Goal: Task Accomplishment & Management: Use online tool/utility

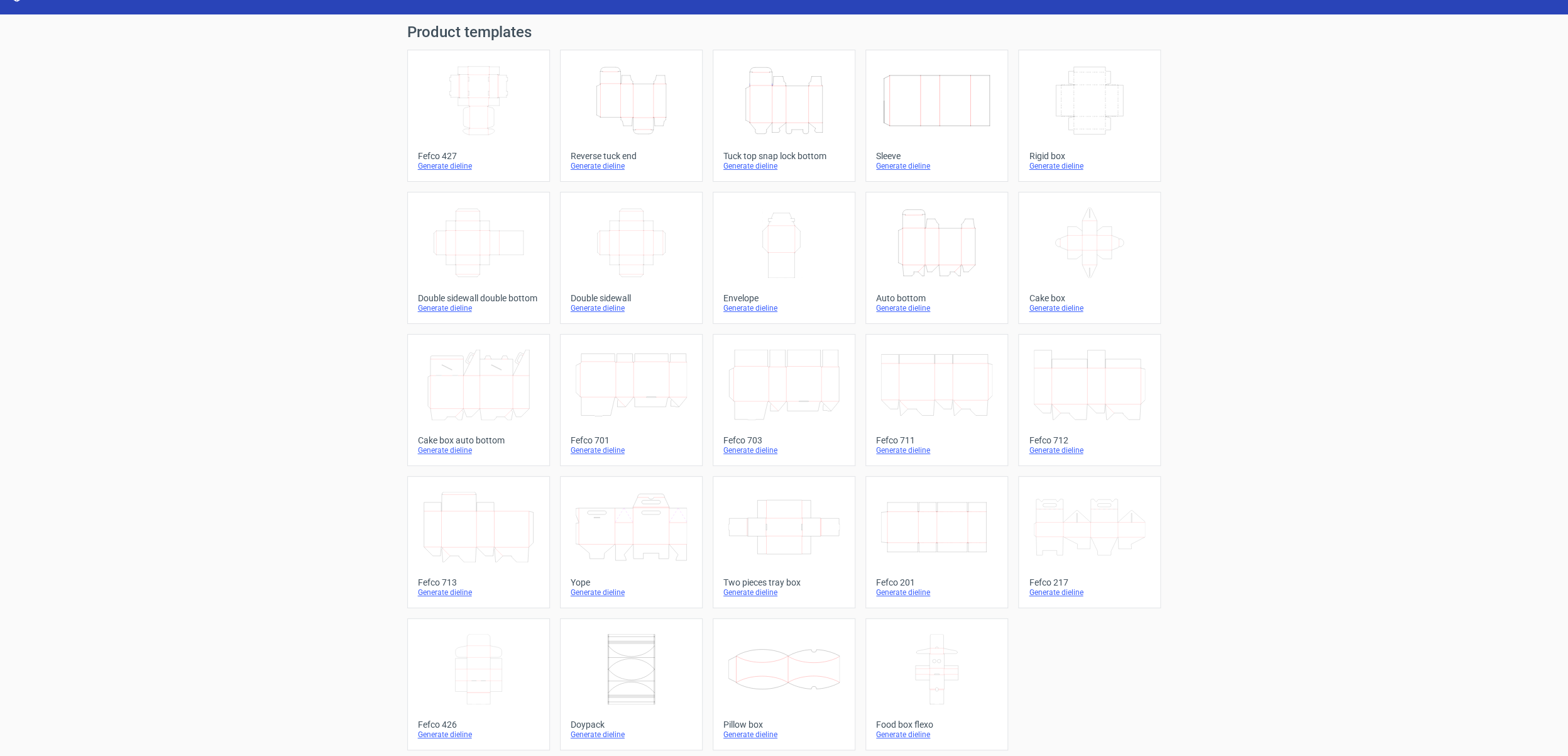
scroll to position [26, 0]
click at [758, 165] on div "Generate dieline" at bounding box center [784, 165] width 121 height 10
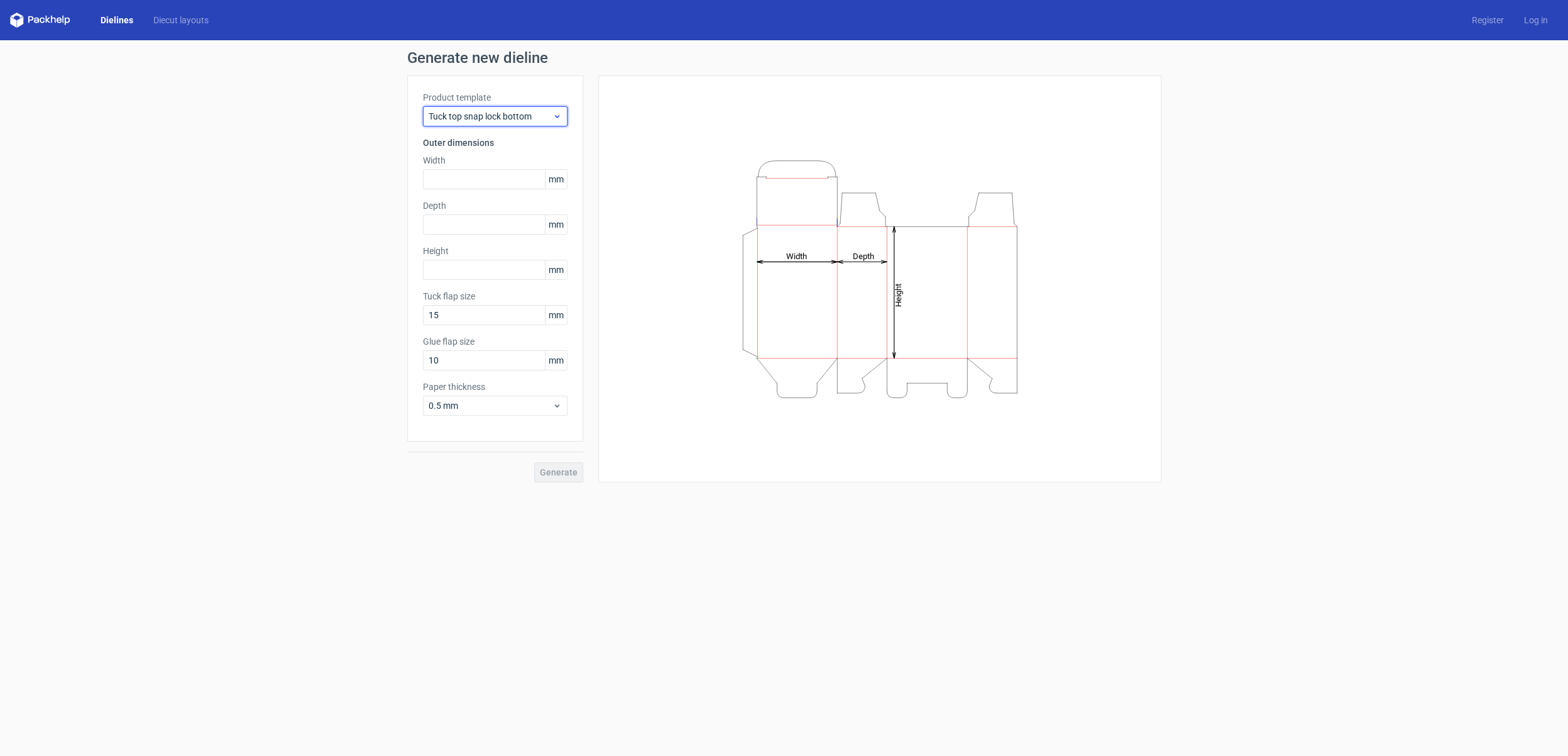
click at [496, 118] on span "Tuck top snap lock bottom" at bounding box center [490, 116] width 124 height 12
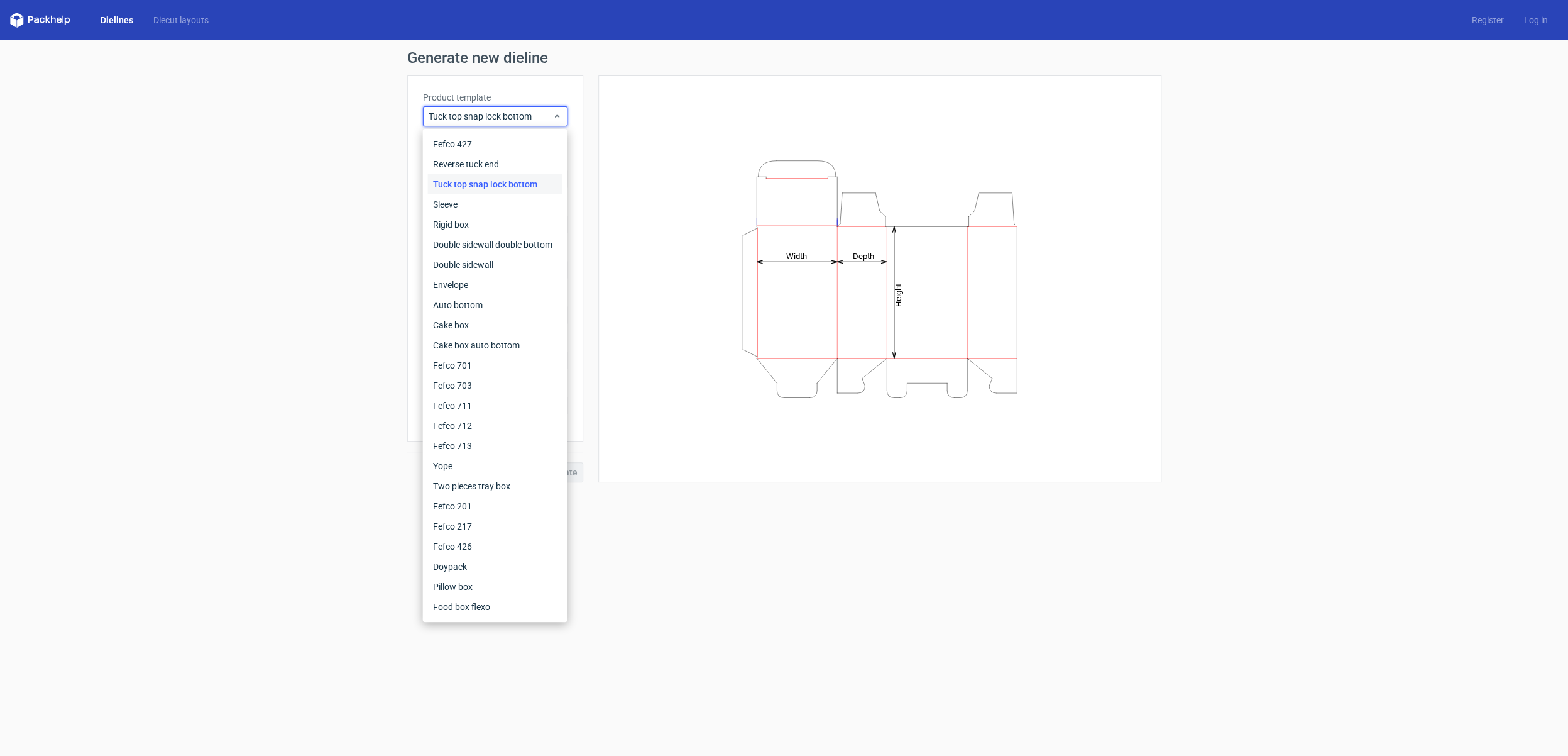
click at [297, 111] on div "Generate new dieline Product template Tuck top snap lock bottom Outer dimension…" at bounding box center [784, 266] width 1568 height 452
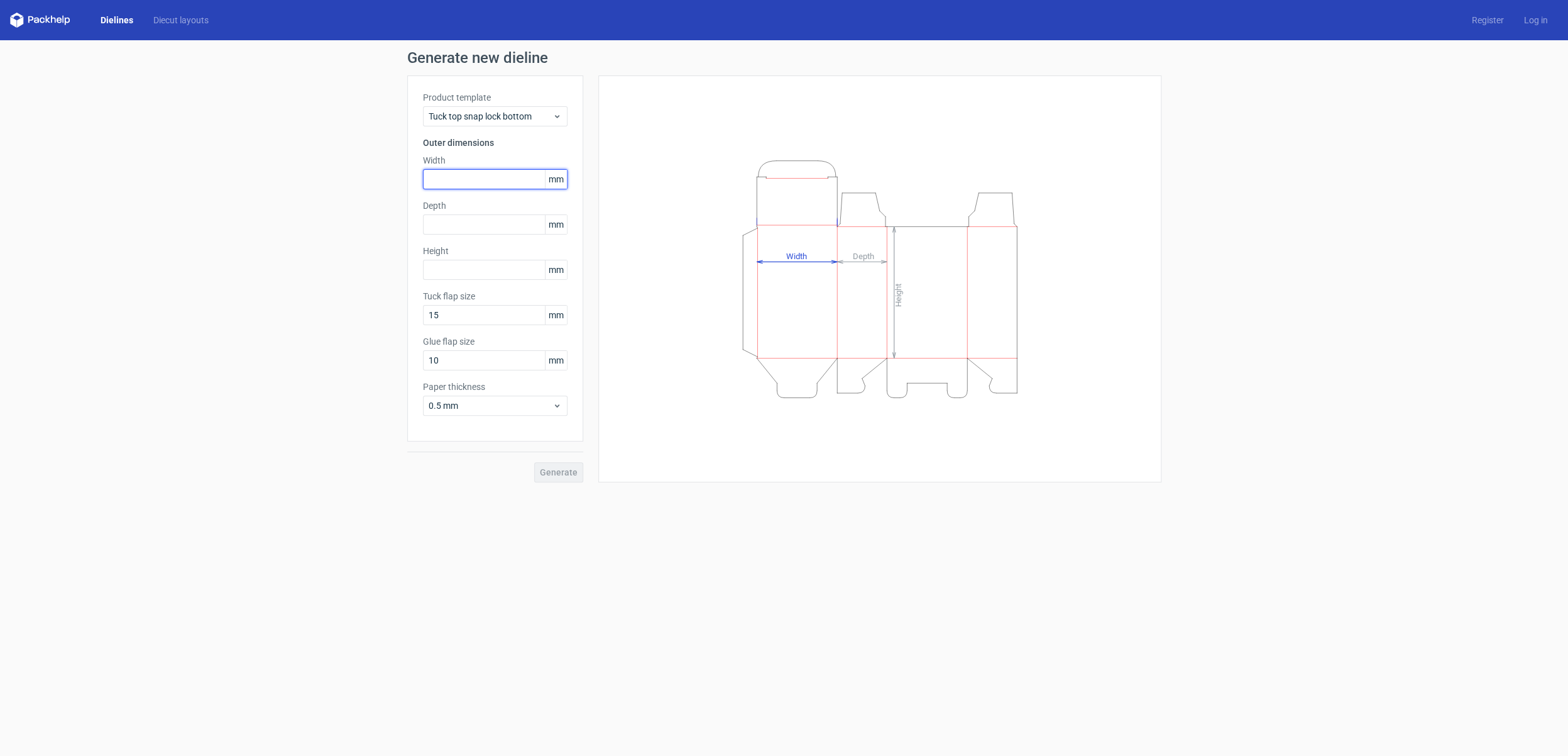
click at [495, 180] on input "text" at bounding box center [495, 180] width 145 height 20
type input "328"
click at [487, 228] on input "text" at bounding box center [495, 224] width 145 height 20
type input "325"
click at [475, 276] on input "text" at bounding box center [495, 270] width 145 height 20
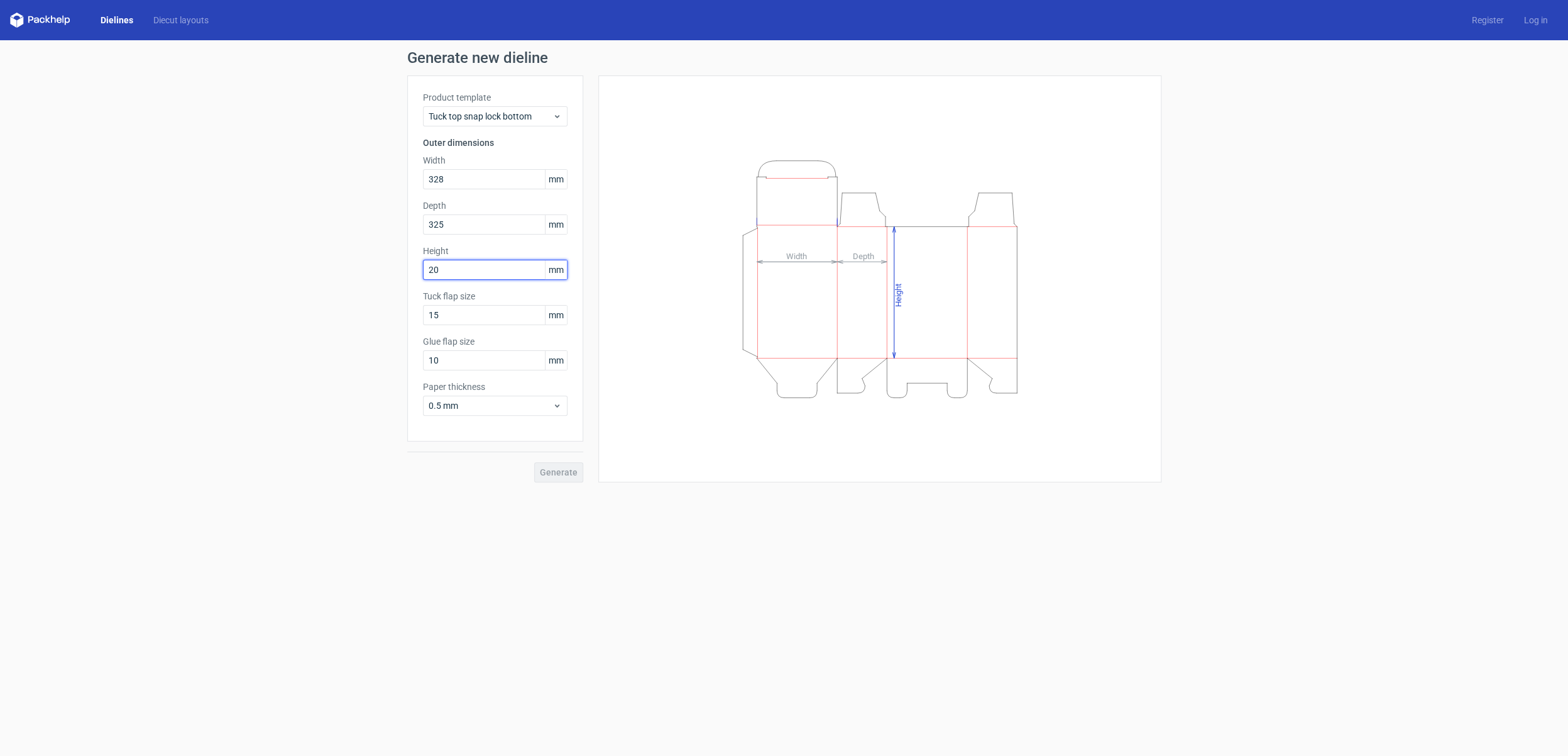
type input "205"
click at [478, 320] on input "15" at bounding box center [495, 315] width 145 height 20
click at [548, 471] on span "Generate" at bounding box center [559, 471] width 38 height 9
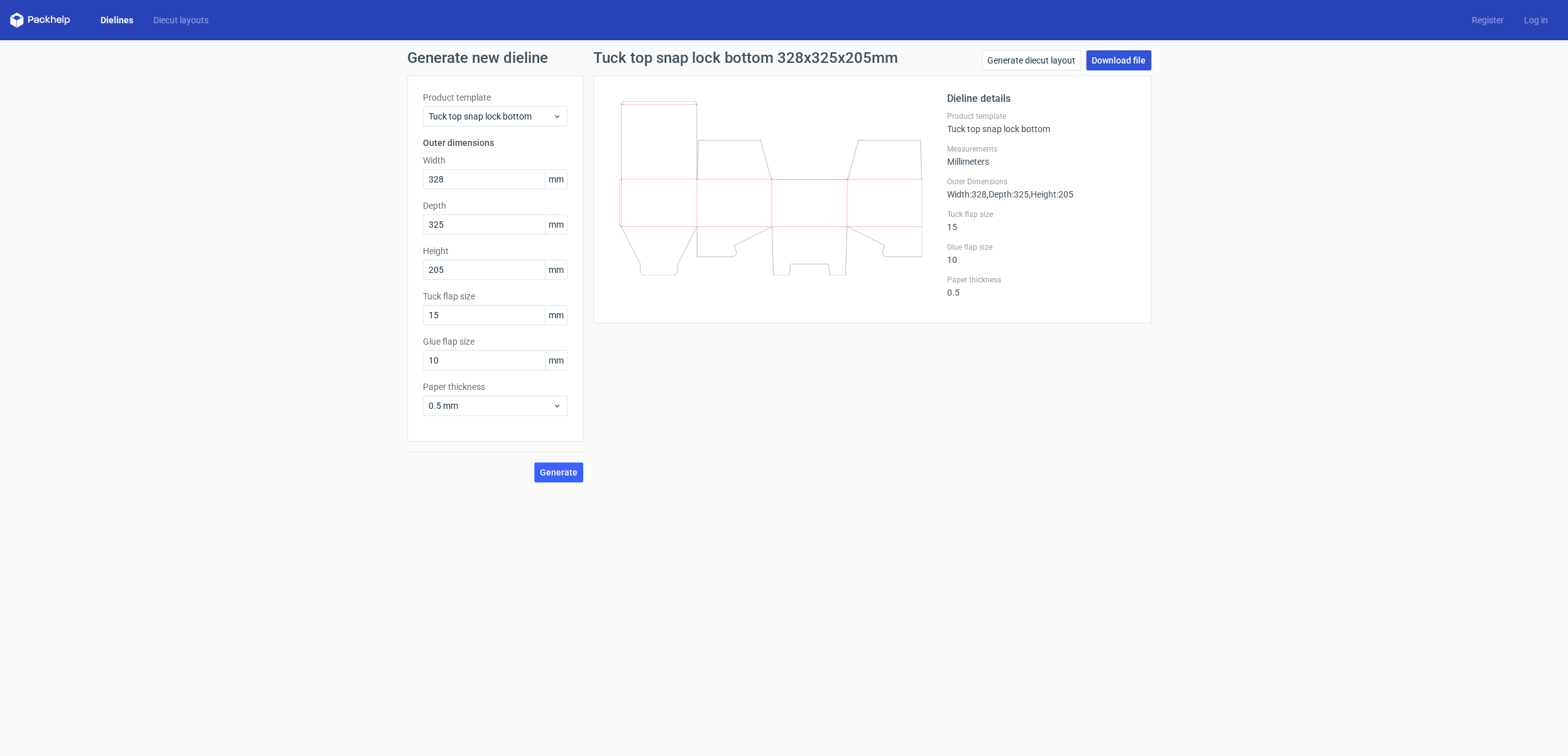
click at [1120, 60] on link "Download file" at bounding box center [1119, 60] width 65 height 20
click at [1054, 61] on link "Generate diecut layout" at bounding box center [1031, 60] width 99 height 20
click at [571, 471] on span "Generate" at bounding box center [559, 471] width 38 height 9
click at [1129, 60] on link "Download file" at bounding box center [1119, 60] width 65 height 20
click at [1533, 25] on link "Log in" at bounding box center [1536, 20] width 44 height 12
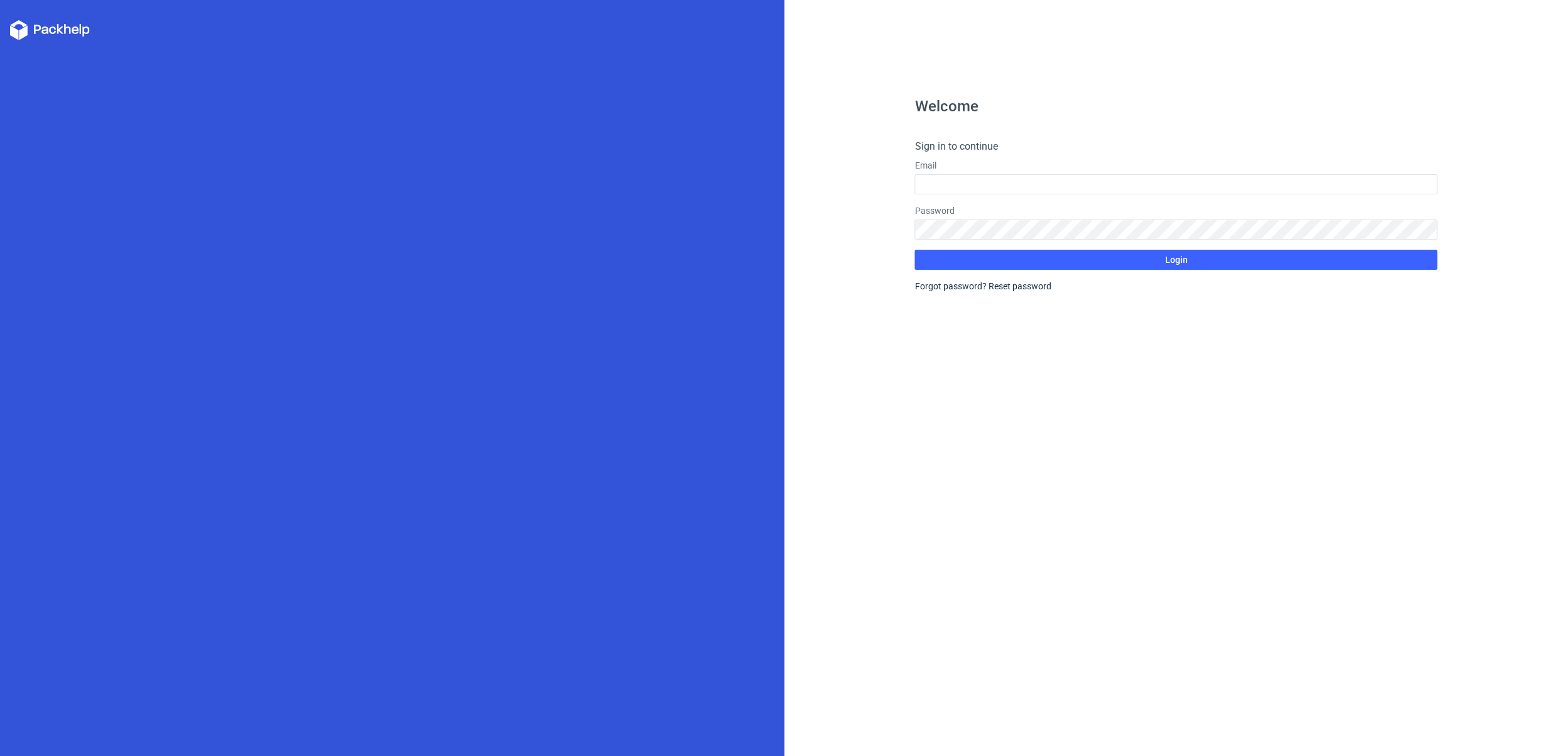
drag, startPoint x: 948, startPoint y: 288, endPoint x: 957, endPoint y: 288, distance: 9.0
click at [951, 289] on div "Forgot password? Reset password" at bounding box center [1176, 286] width 523 height 12
click at [1006, 286] on link "Reset password" at bounding box center [1019, 286] width 63 height 10
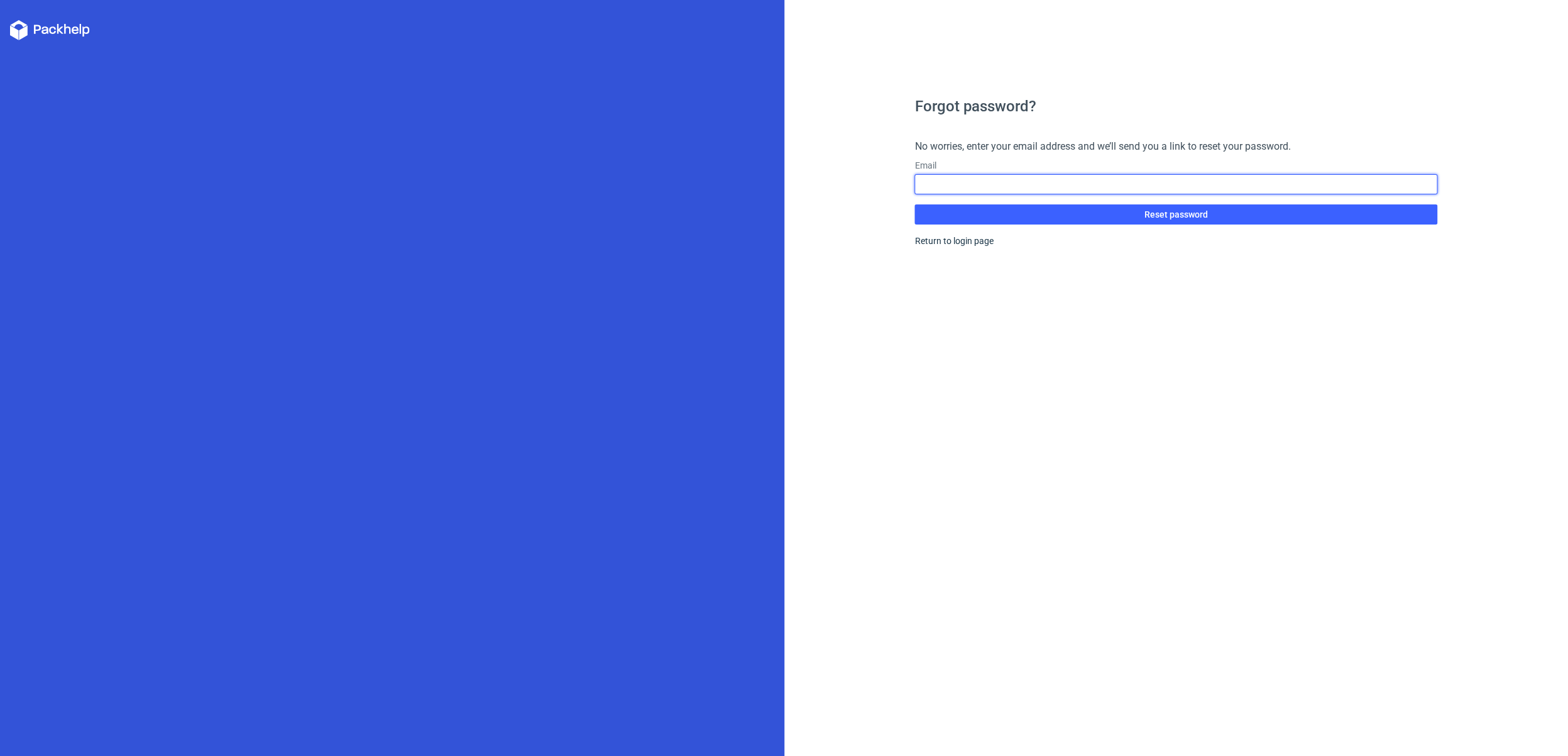
click at [942, 180] on input "text" at bounding box center [1176, 184] width 523 height 20
type input "[EMAIL_ADDRESS][DOMAIN_NAME]"
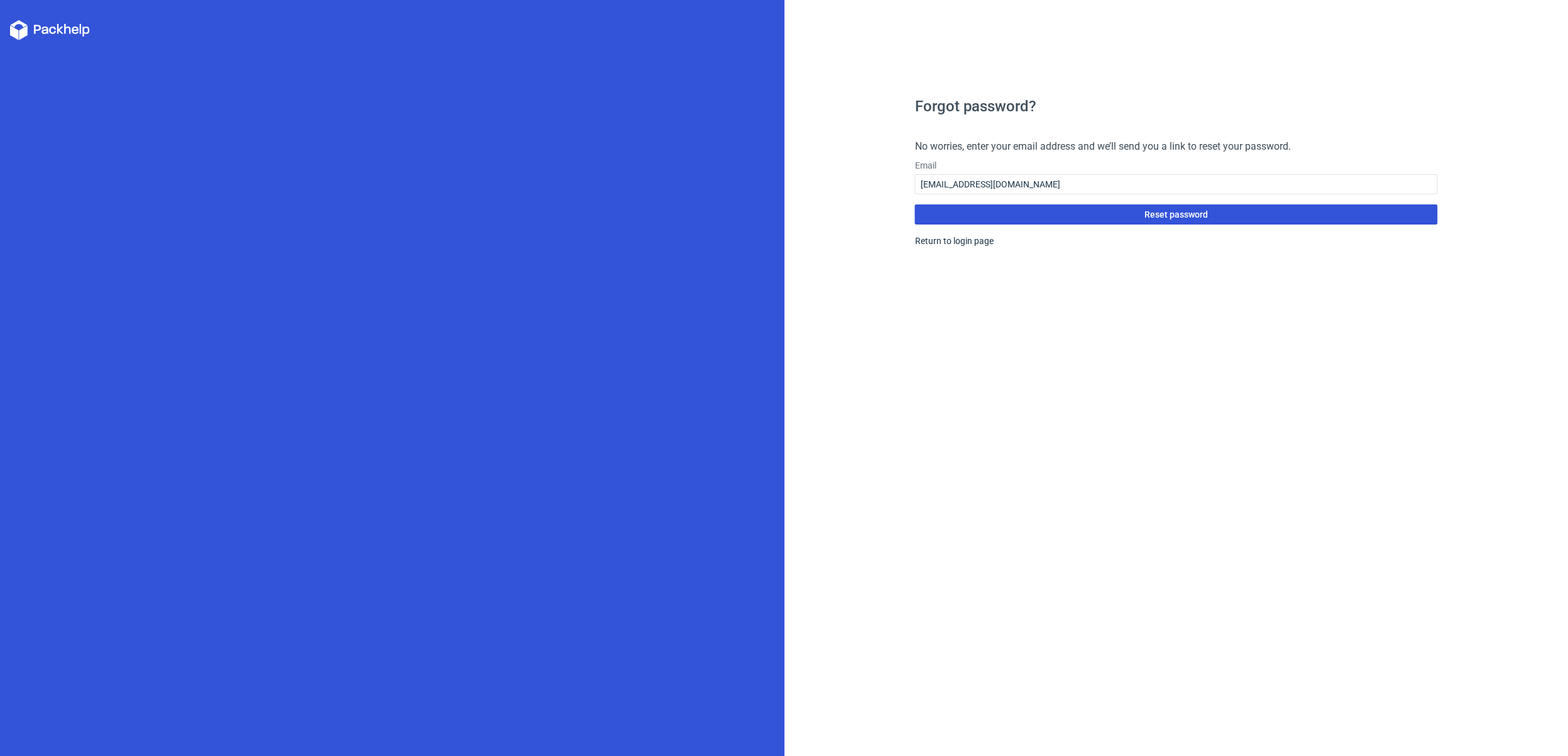
click at [1163, 219] on span "Reset password" at bounding box center [1176, 214] width 63 height 9
click at [1154, 214] on span "Reset password" at bounding box center [1176, 214] width 63 height 9
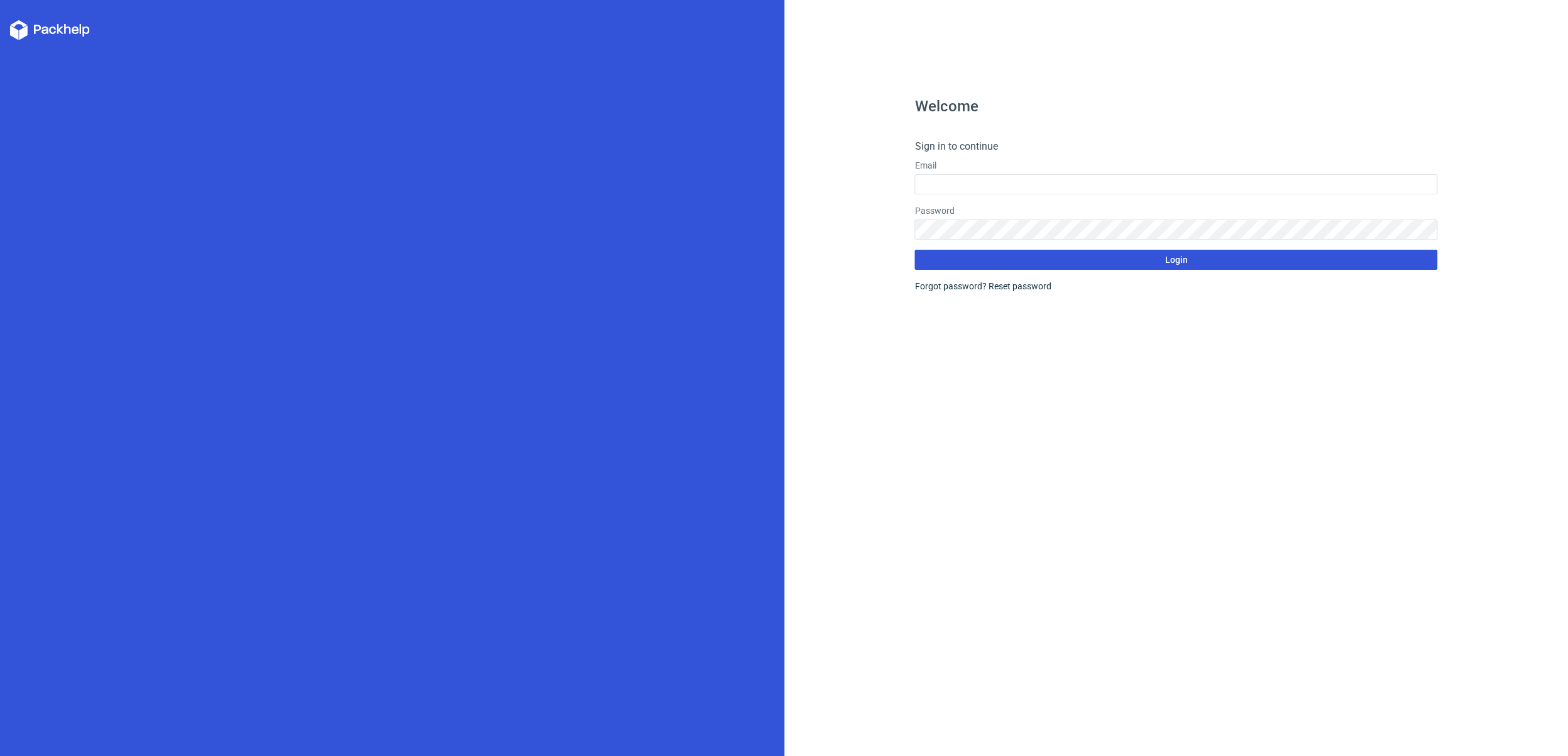
click at [1164, 261] on button "Login" at bounding box center [1176, 260] width 523 height 20
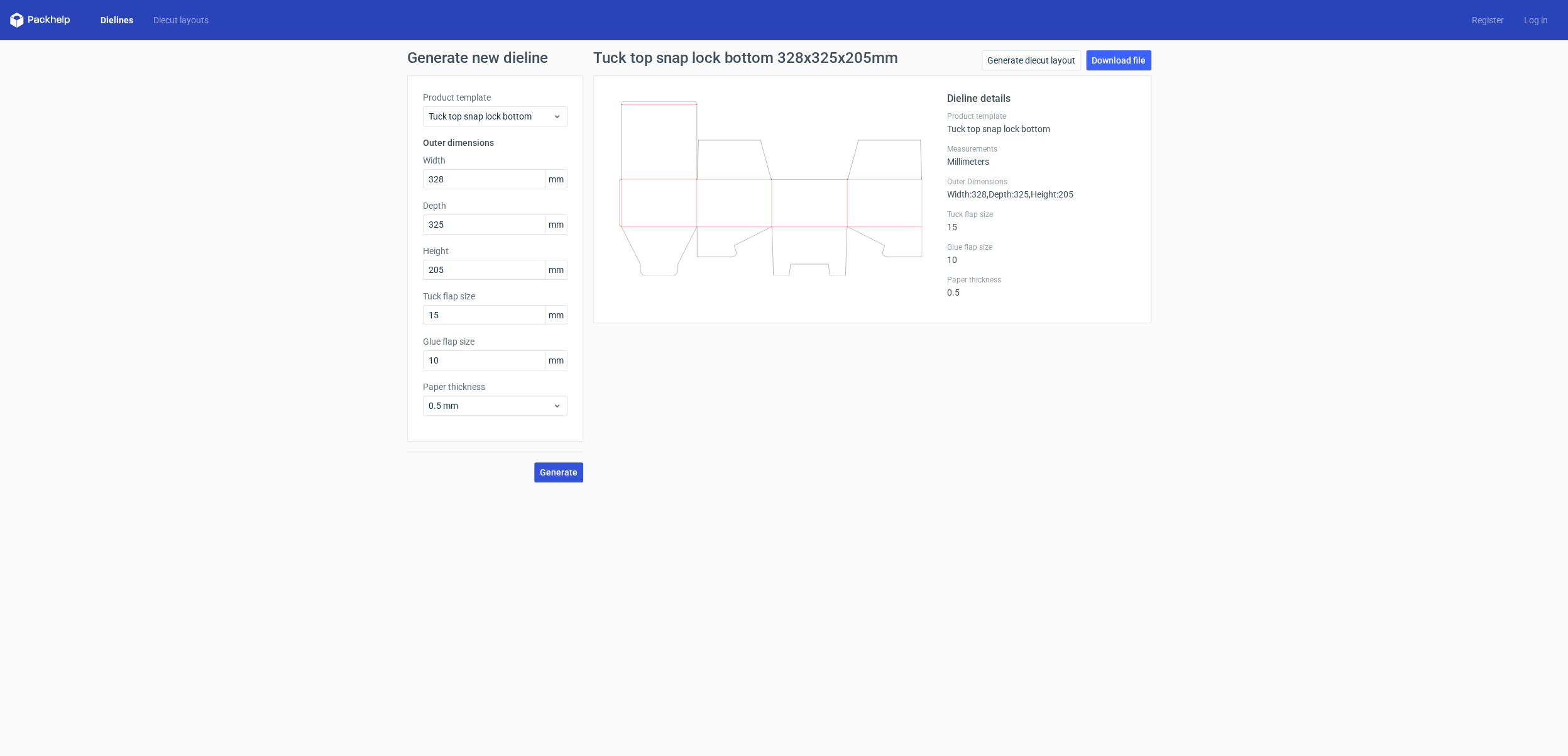
click at [565, 469] on span "Generate" at bounding box center [559, 471] width 38 height 9
click at [109, 18] on link "Dielines" at bounding box center [117, 20] width 53 height 12
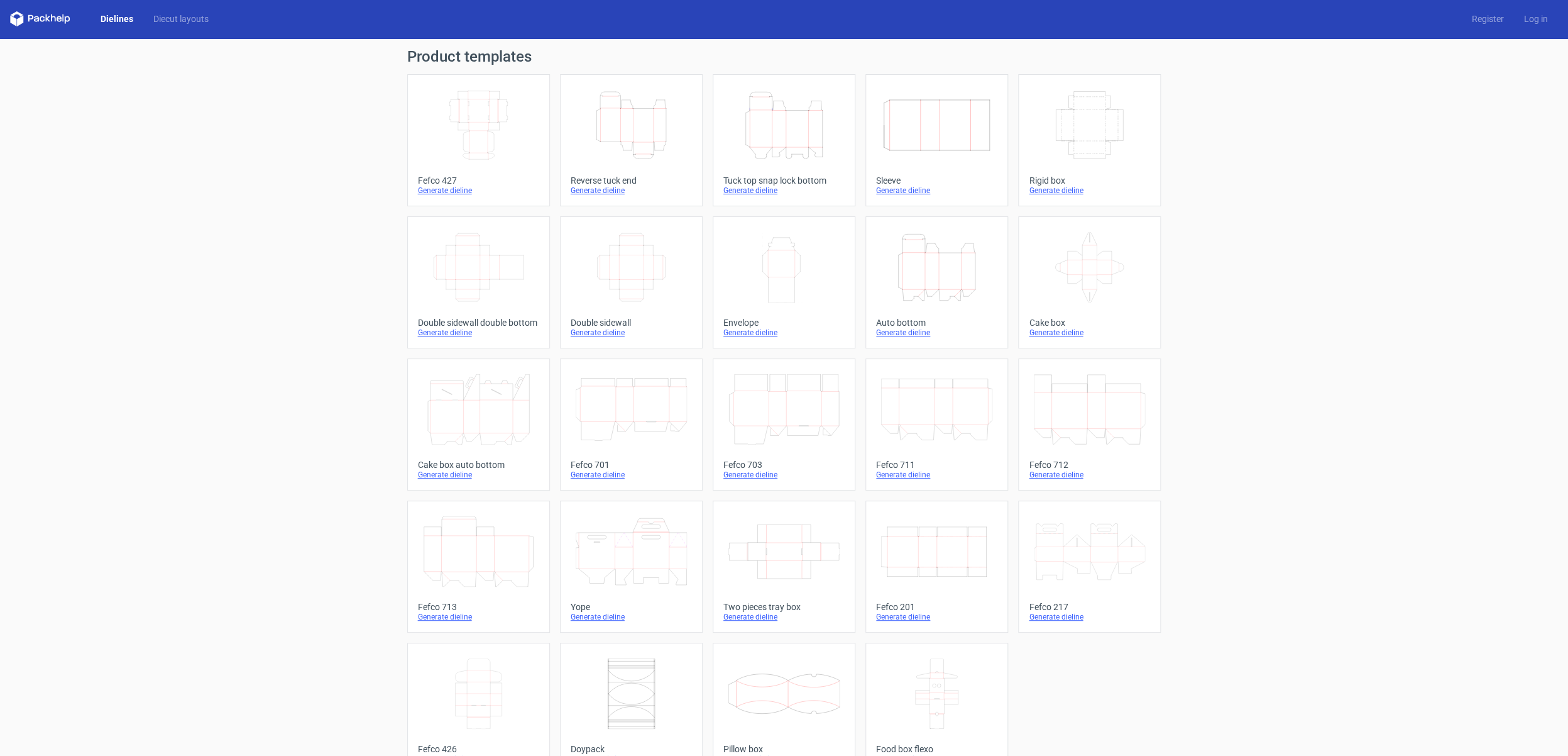
click at [39, 22] on icon at bounding box center [40, 19] width 60 height 15
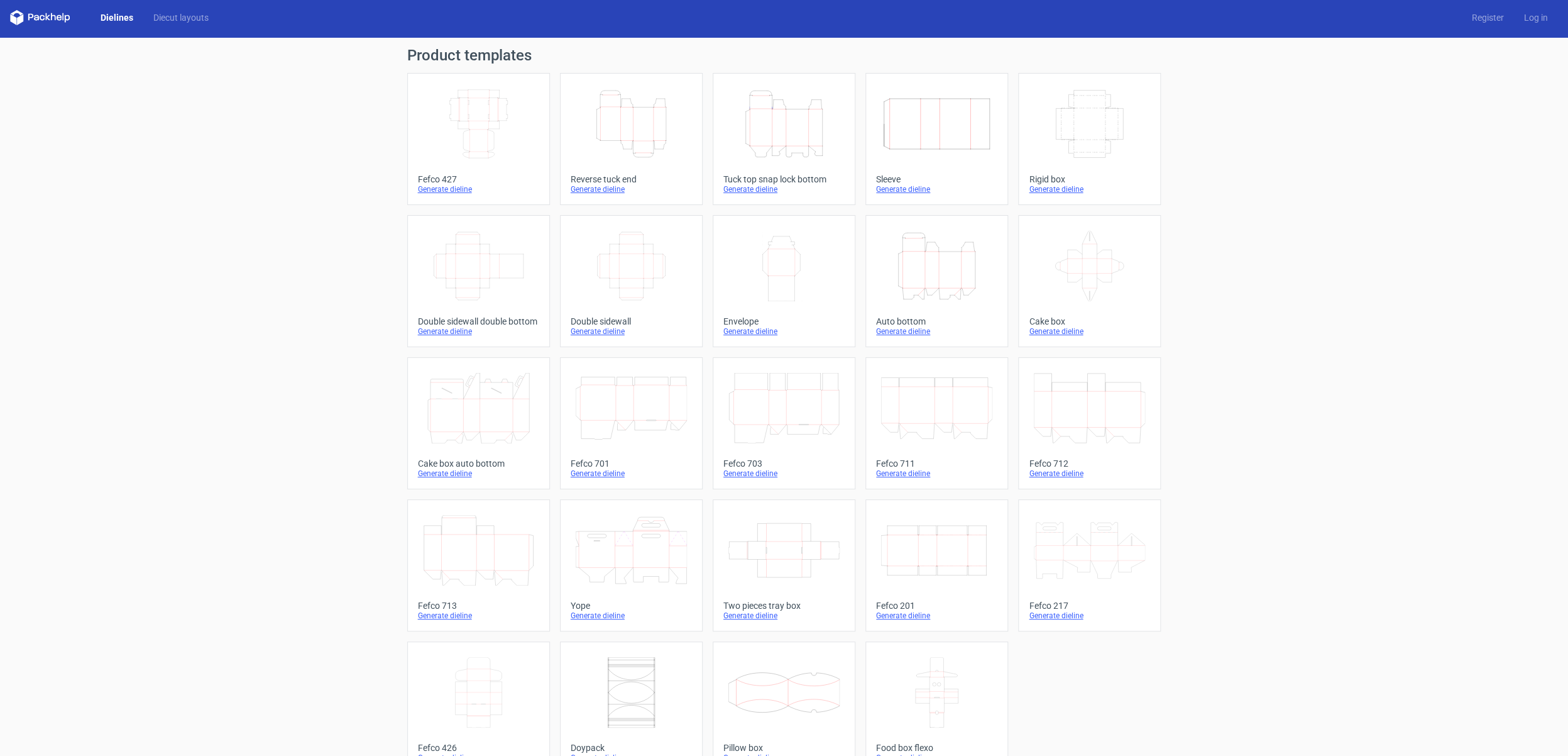
click at [27, 19] on icon at bounding box center [40, 17] width 60 height 15
click at [15, 21] on polygon at bounding box center [13, 19] width 6 height 11
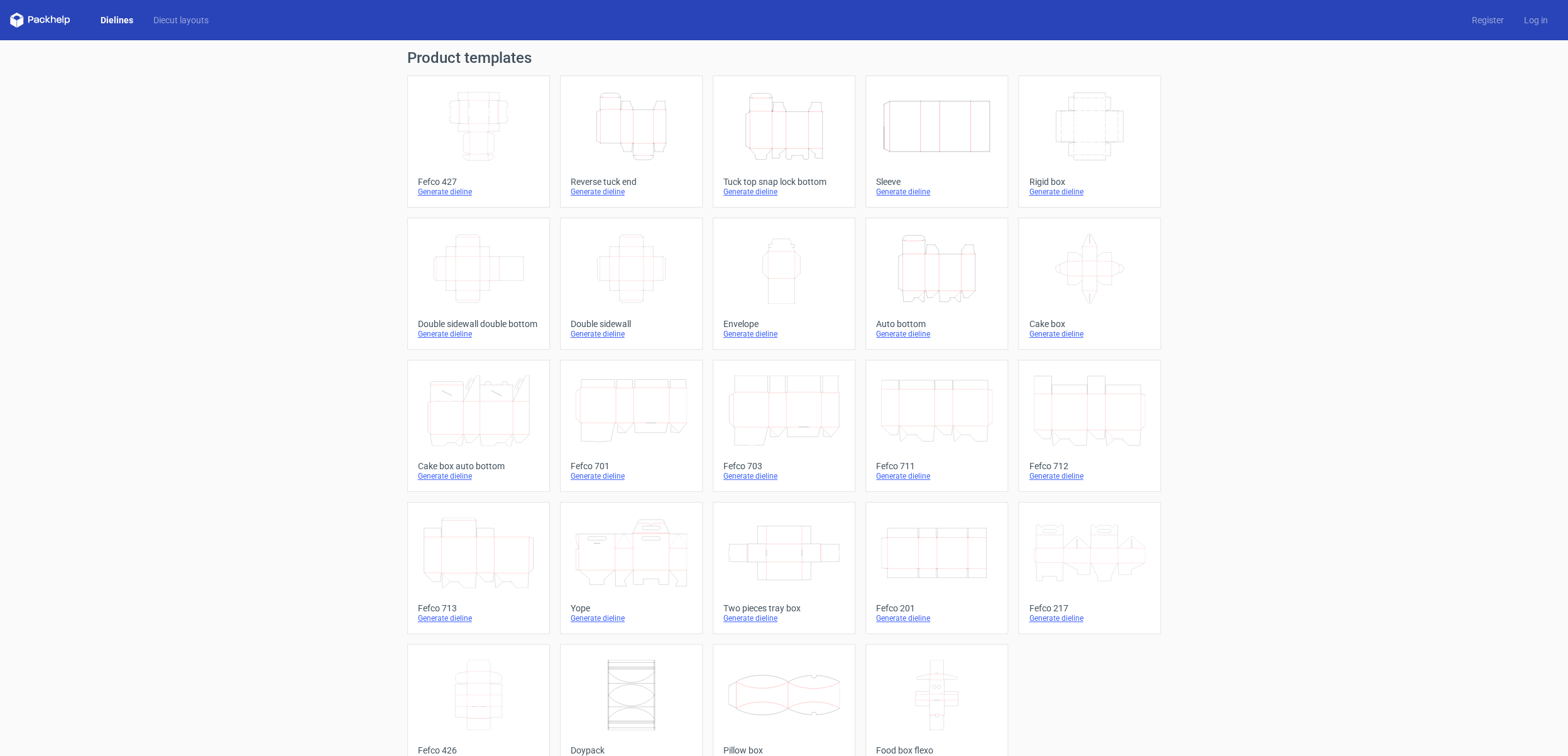
click at [111, 23] on link "Dielines" at bounding box center [117, 20] width 53 height 12
click at [765, 149] on icon "Height Depth Width" at bounding box center [784, 126] width 111 height 70
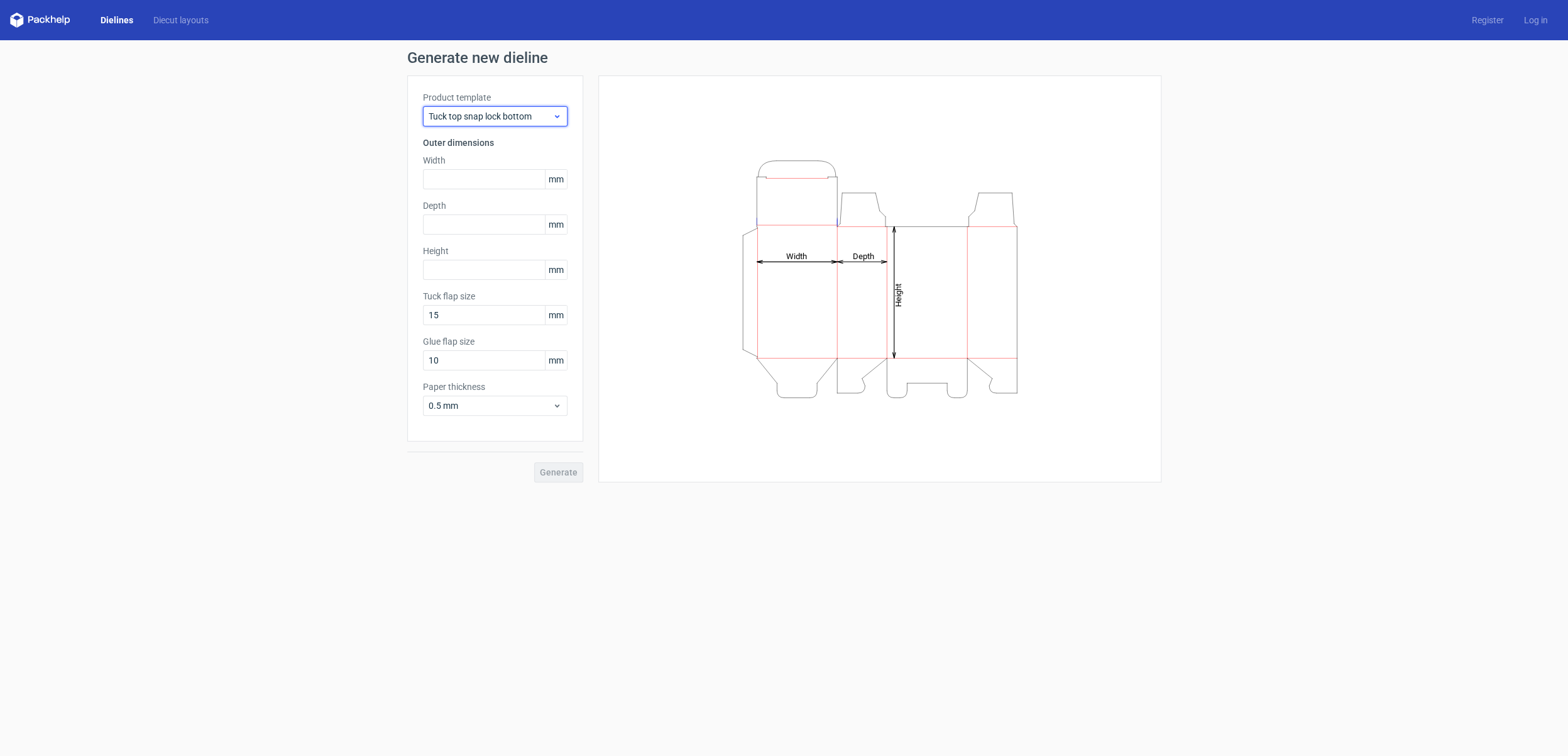
click at [509, 117] on span "Tuck top snap lock bottom" at bounding box center [490, 116] width 124 height 12
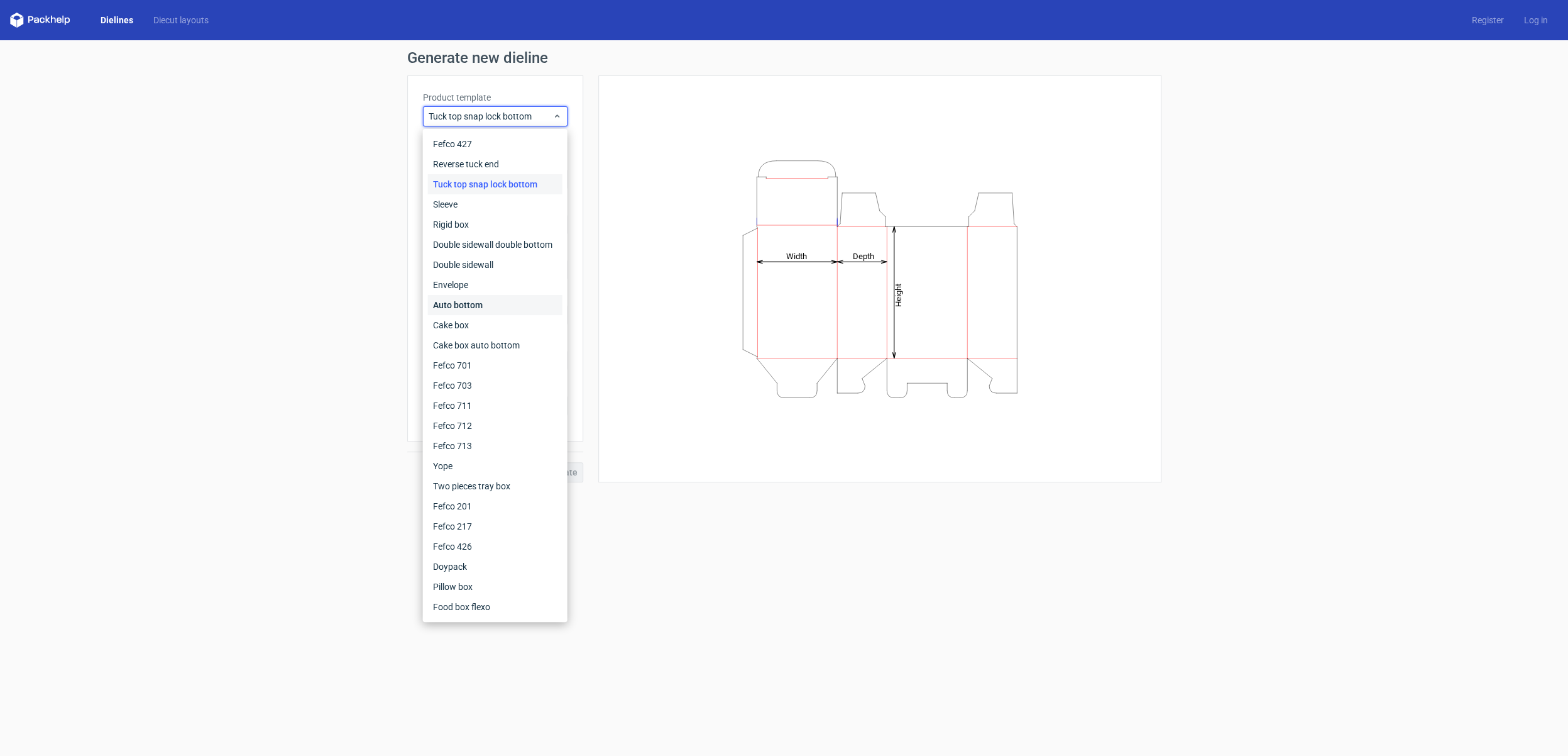
click at [468, 314] on div "Auto bottom" at bounding box center [495, 305] width 135 height 20
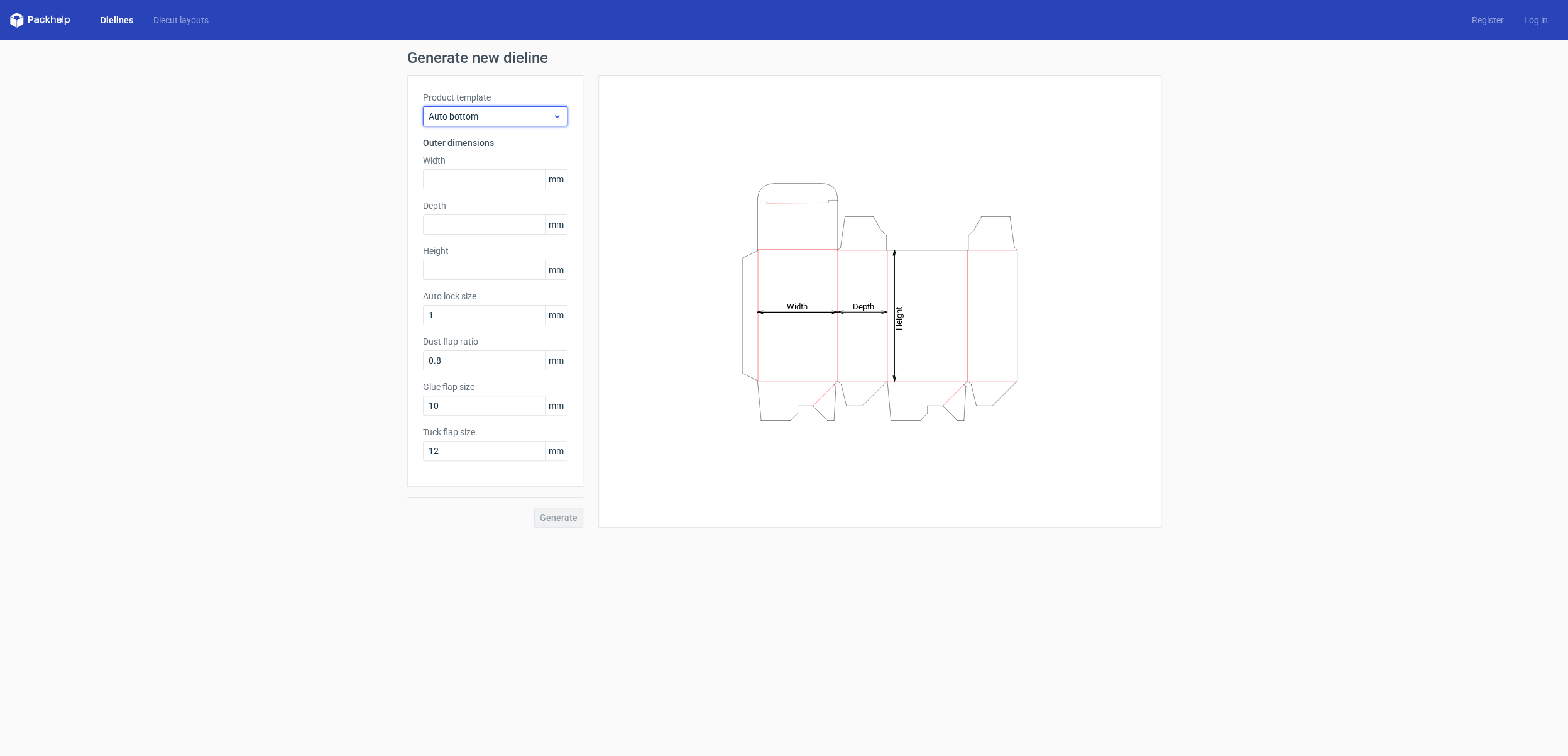
click at [507, 115] on span "Auto bottom" at bounding box center [490, 116] width 124 height 12
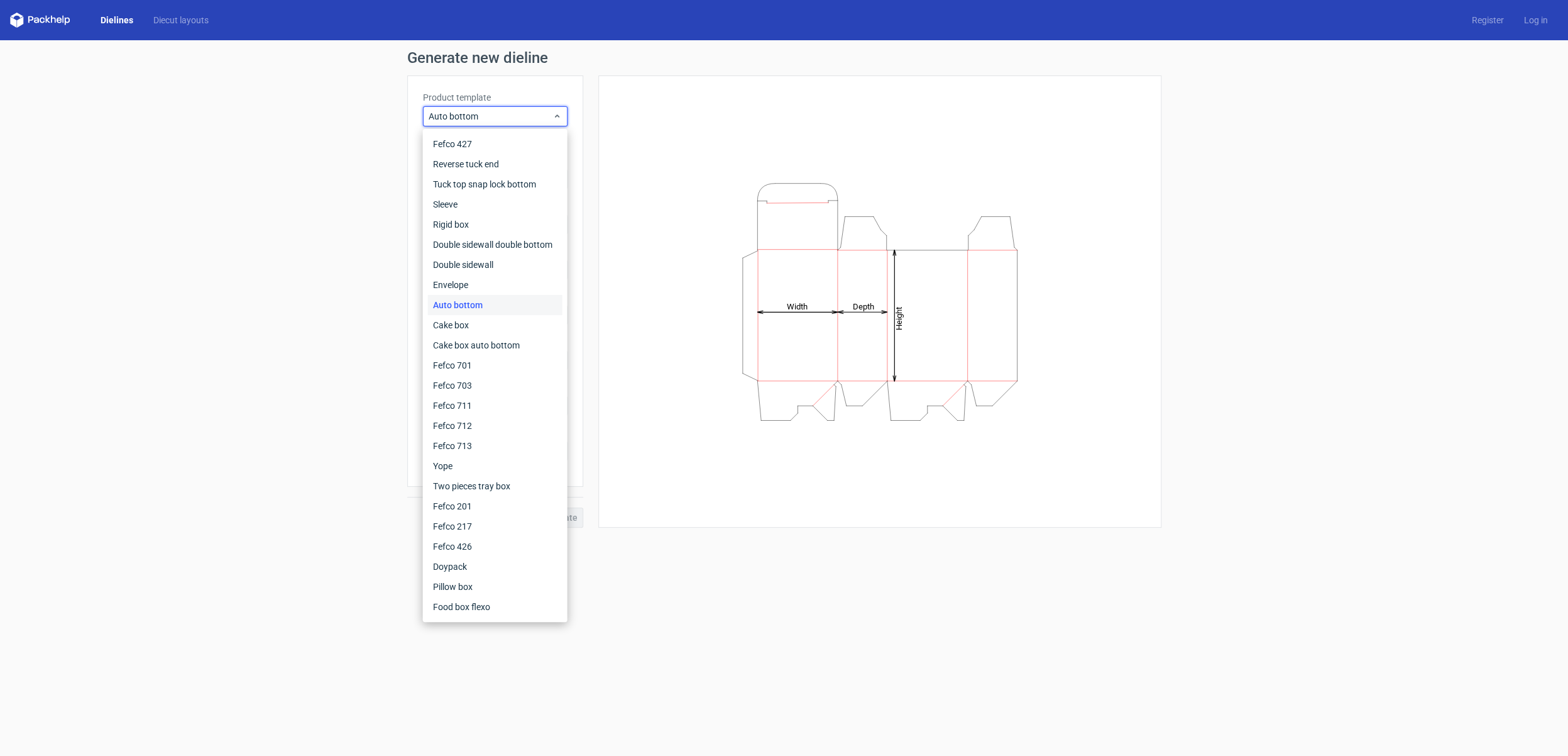
click at [374, 100] on div "Generate new dieline Product template Auto bottom Outer dimensions Width mm Dep…" at bounding box center [784, 289] width 1568 height 498
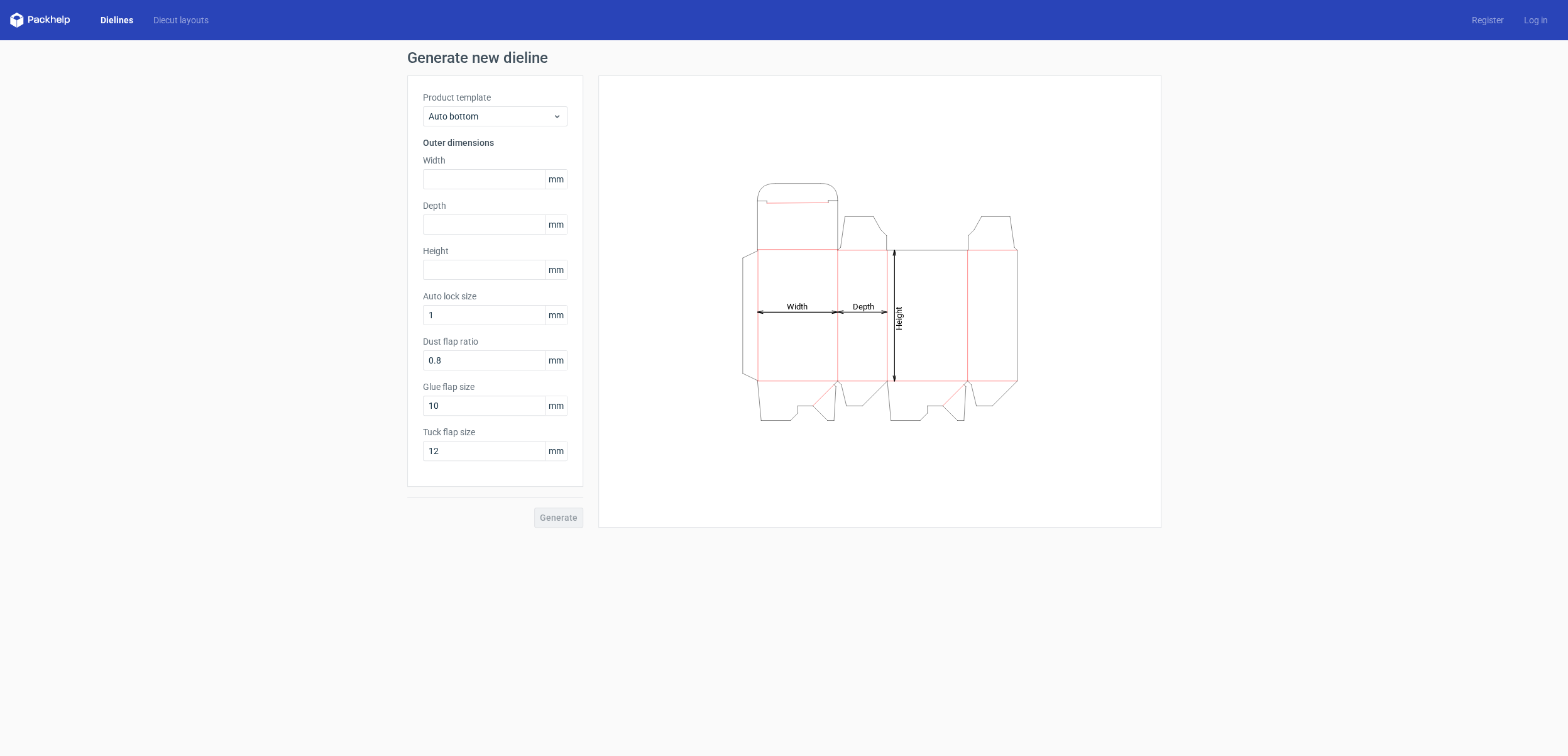
click at [121, 22] on link "Dielines" at bounding box center [117, 20] width 53 height 12
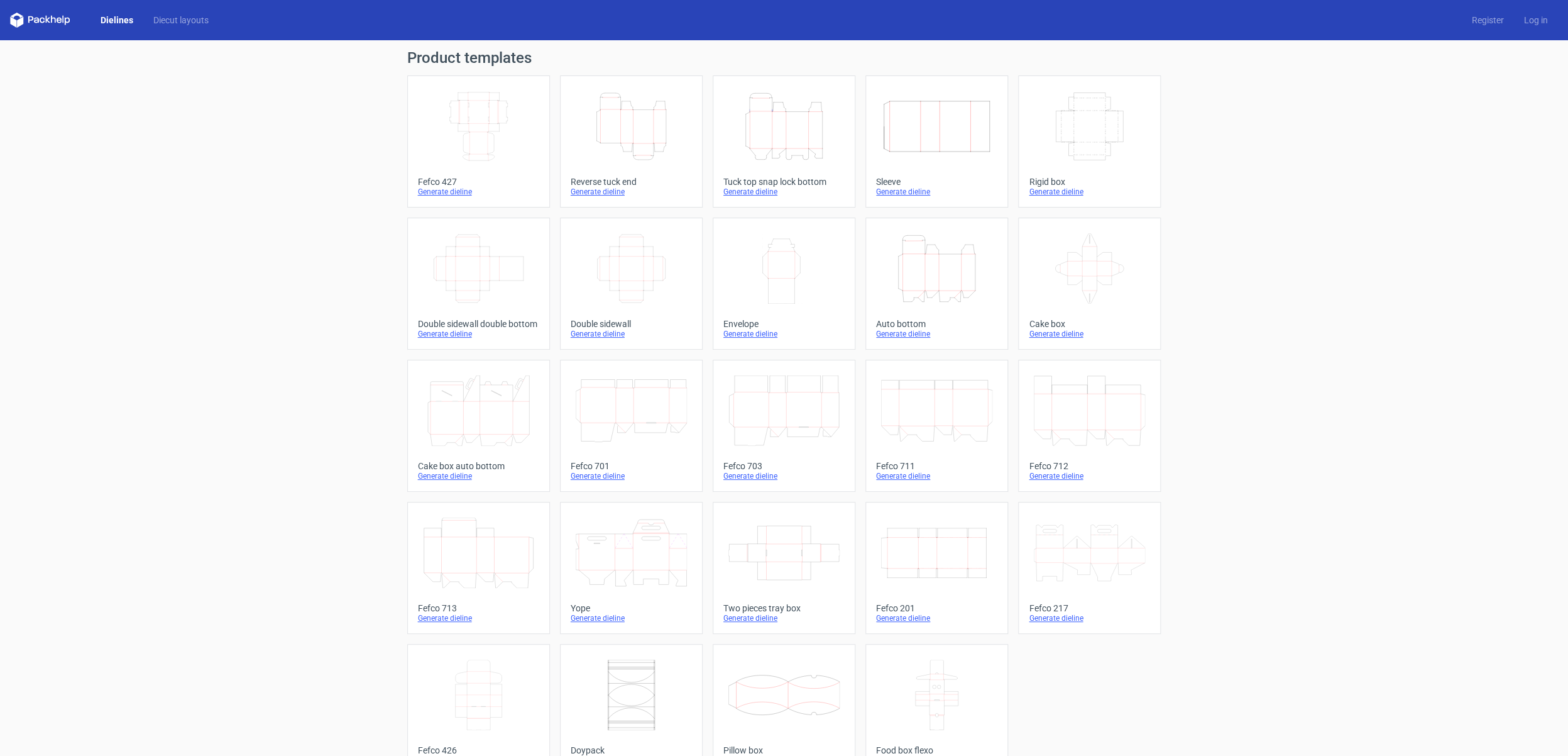
click at [769, 152] on icon "Height Depth Width" at bounding box center [784, 126] width 111 height 70
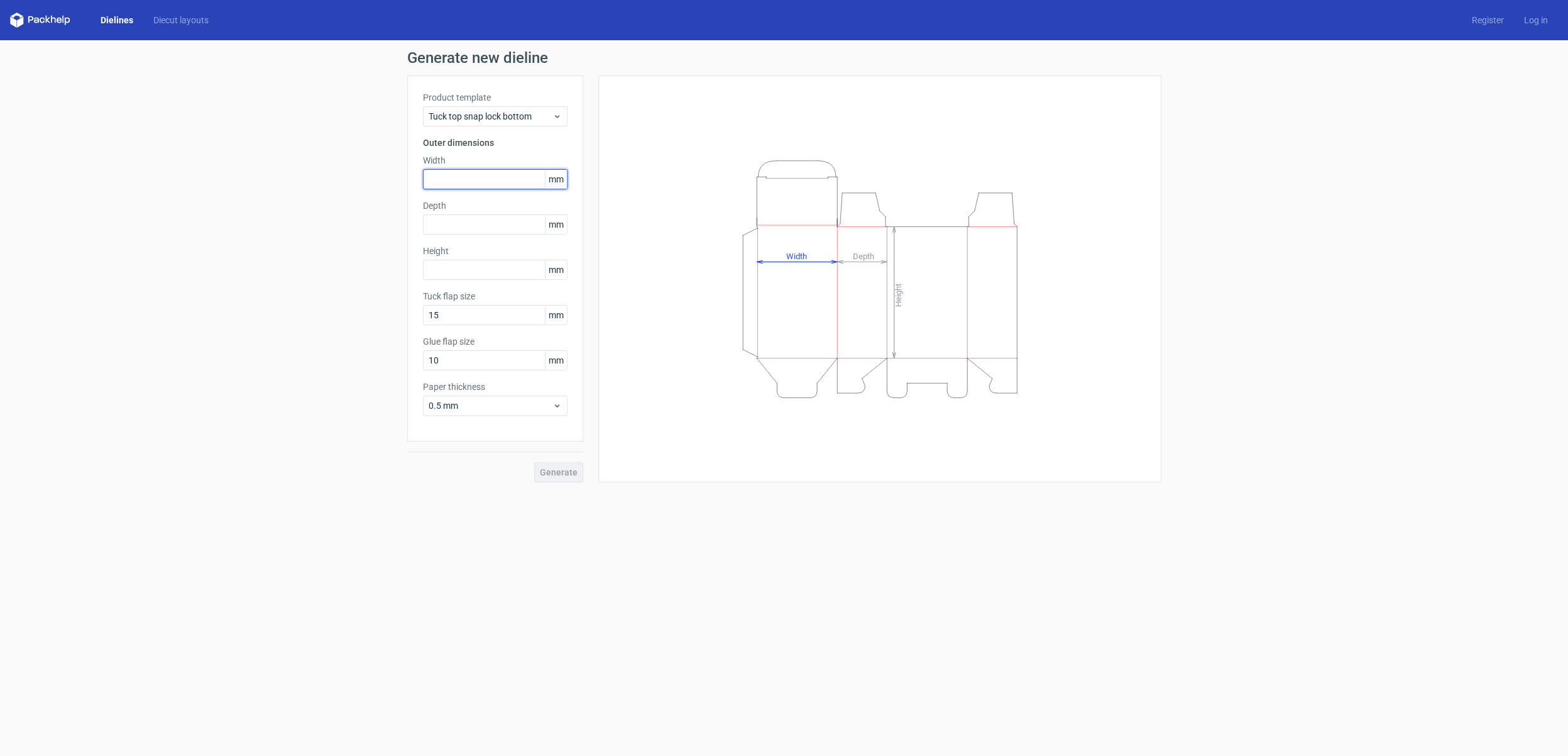
click at [480, 177] on input "text" at bounding box center [495, 180] width 145 height 20
type input "328"
click at [453, 229] on input "text" at bounding box center [495, 224] width 145 height 20
type input "325"
click at [464, 268] on input "text" at bounding box center [495, 270] width 145 height 20
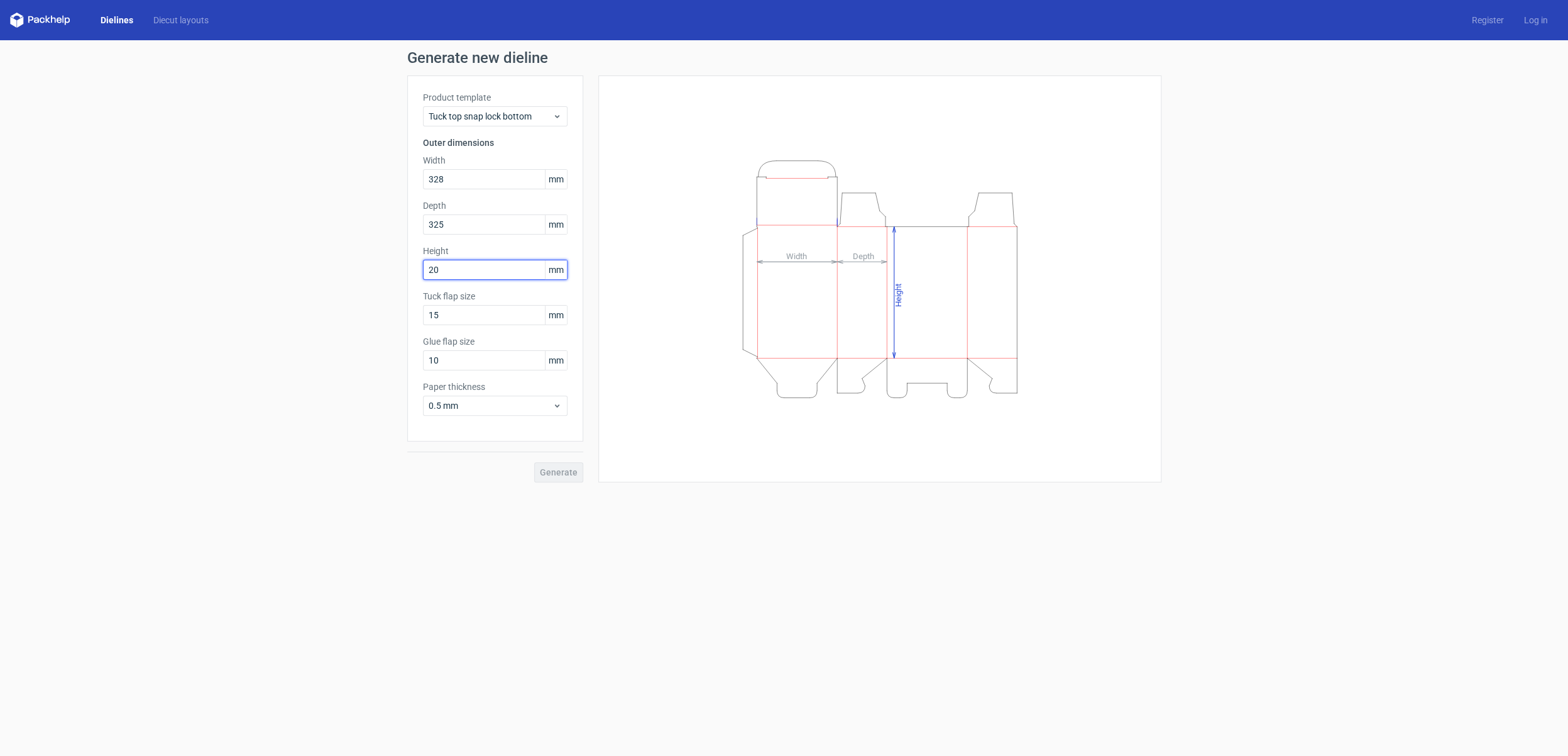
type input "205"
click at [516, 320] on input "15" at bounding box center [495, 315] width 145 height 20
click at [471, 367] on input "10" at bounding box center [495, 361] width 145 height 20
click at [484, 407] on span "0.5 mm" at bounding box center [490, 405] width 124 height 12
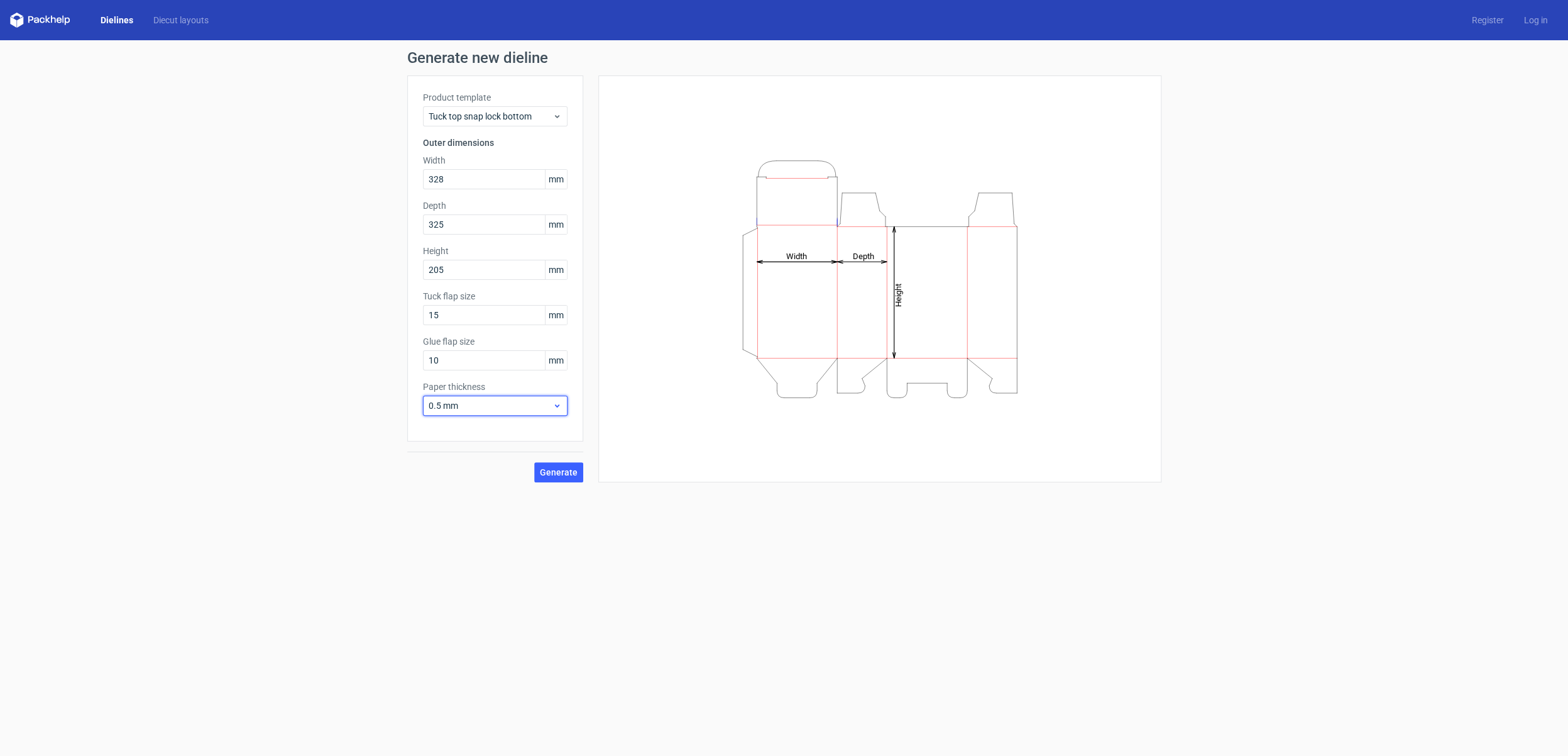
click at [484, 407] on span "0.5 mm" at bounding box center [490, 405] width 124 height 12
click at [475, 494] on div "1.5 mm" at bounding box center [495, 494] width 135 height 20
click at [571, 474] on span "Generate" at bounding box center [559, 471] width 38 height 9
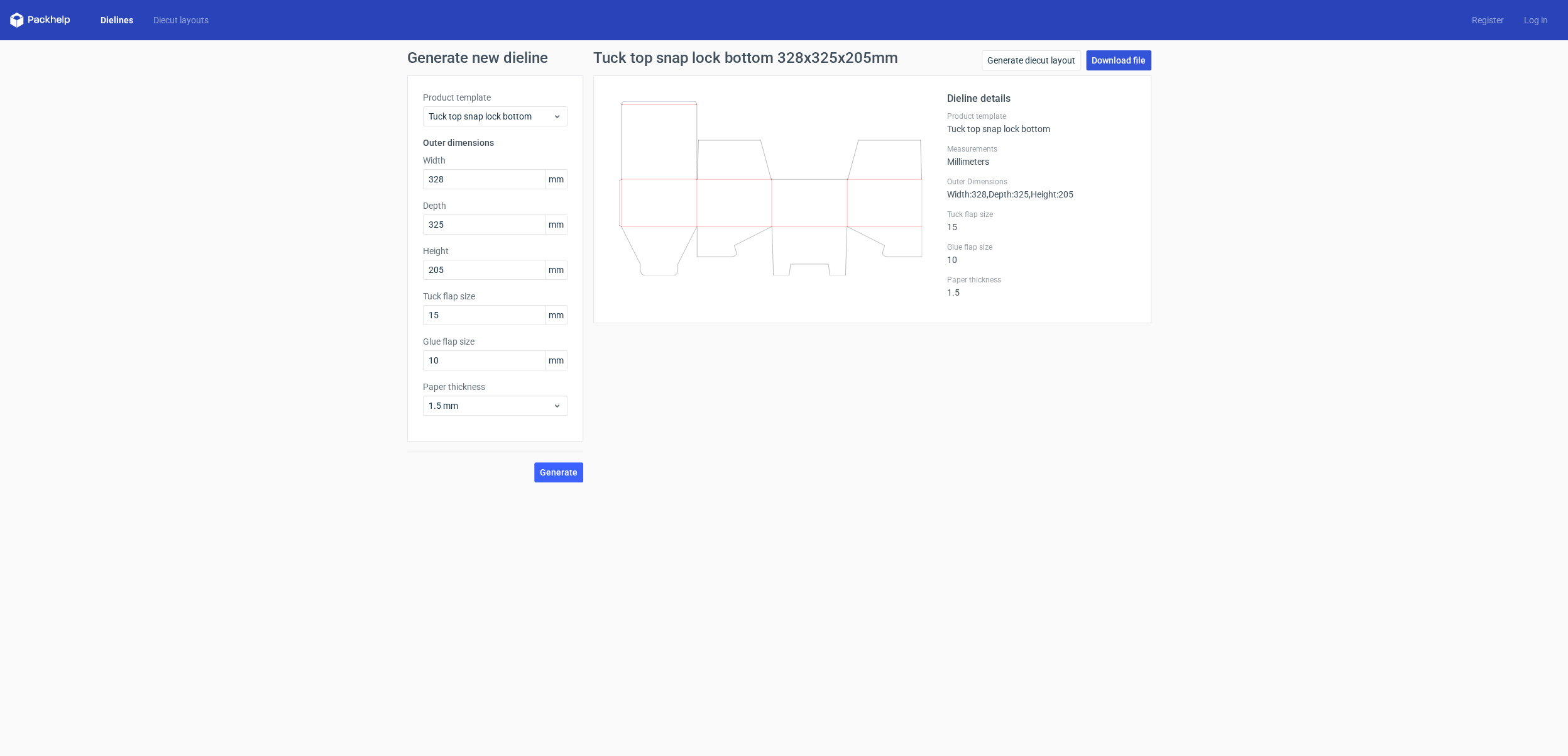
click at [1104, 57] on link "Download file" at bounding box center [1119, 60] width 65 height 20
